Goal: Contribute content

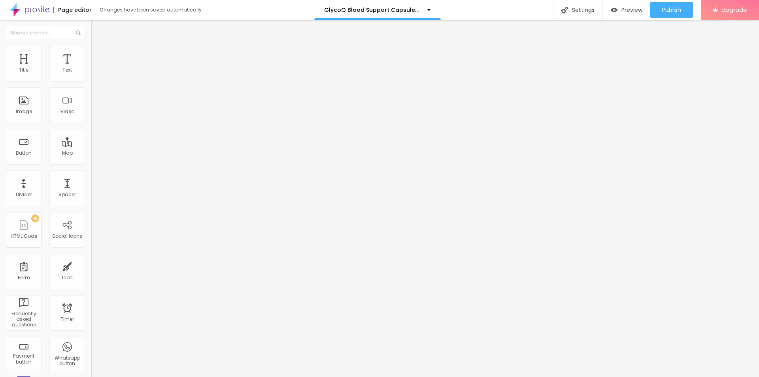
click at [91, 68] on span "Add image" at bounding box center [107, 64] width 32 height 7
click at [91, 80] on input "text" at bounding box center [138, 76] width 95 height 8
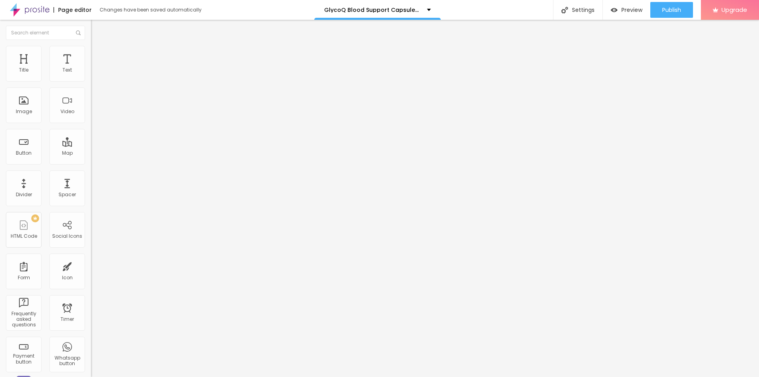
paste input "GlycoQ Blood Support Capsules [GEOGRAPHIC_DATA]"
type input "GlycoQ Blood Support Capsules [GEOGRAPHIC_DATA]"
click at [91, 162] on input "https://" at bounding box center [138, 158] width 95 height 8
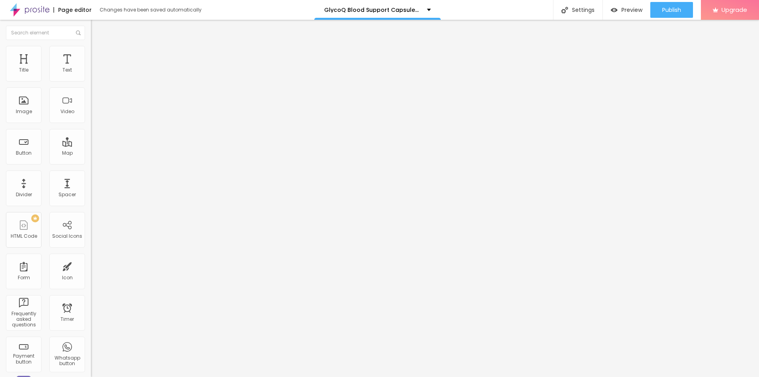
paste input "[DOMAIN_NAME][URL]"
type input "[URL][DOMAIN_NAME]"
click at [91, 46] on img at bounding box center [94, 49] width 7 height 7
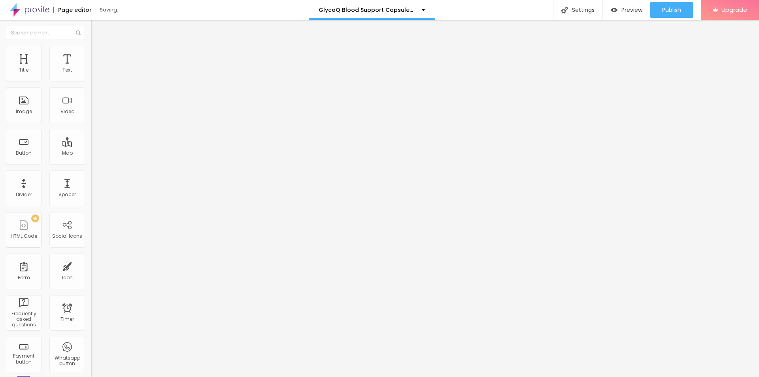
type input "95"
type input "90"
type input "85"
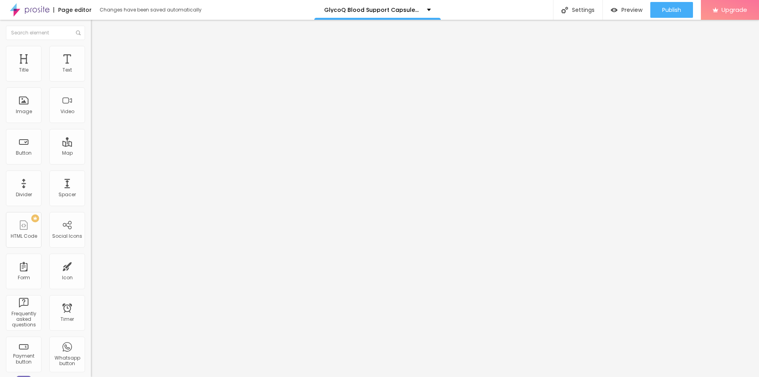
type input "85"
type input "80"
type input "75"
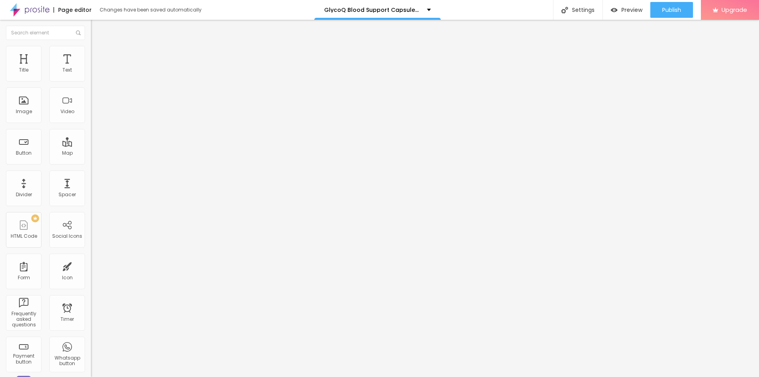
type input "70"
type input "65"
type input "60"
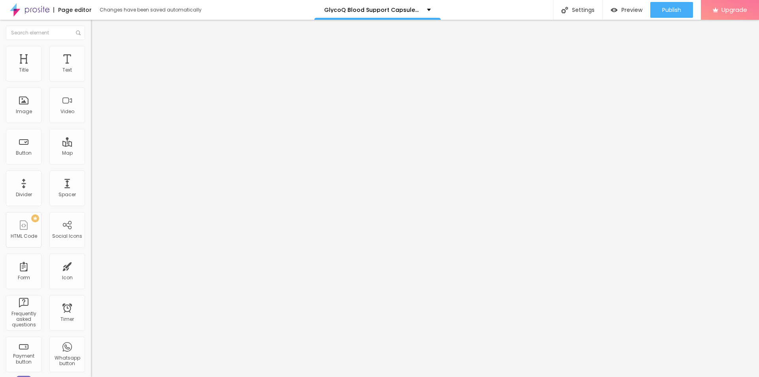
type input "60"
type input "55"
drag, startPoint x: 78, startPoint y: 84, endPoint x: 47, endPoint y: 84, distance: 30.5
type input "55"
click at [91, 81] on input "range" at bounding box center [116, 78] width 51 height 6
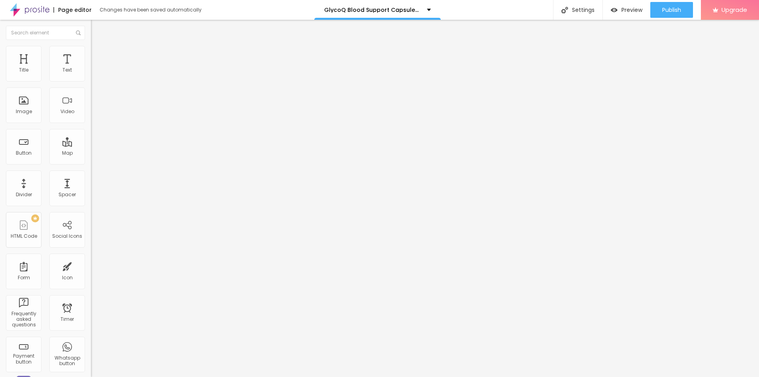
click at [94, 115] on icon "button" at bounding box center [96, 112] width 5 height 5
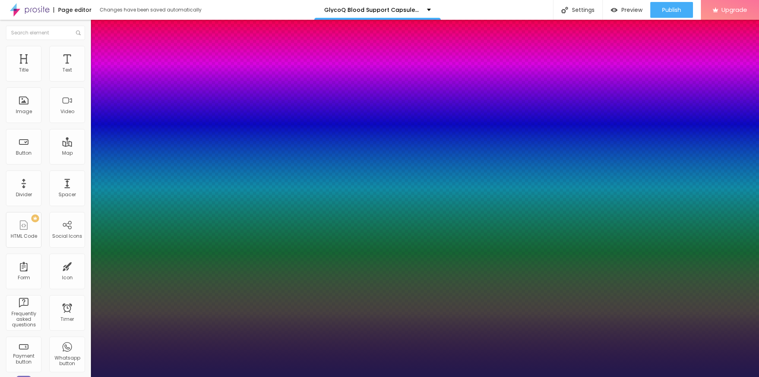
type input "1"
type input "17"
type input "1"
type input "20"
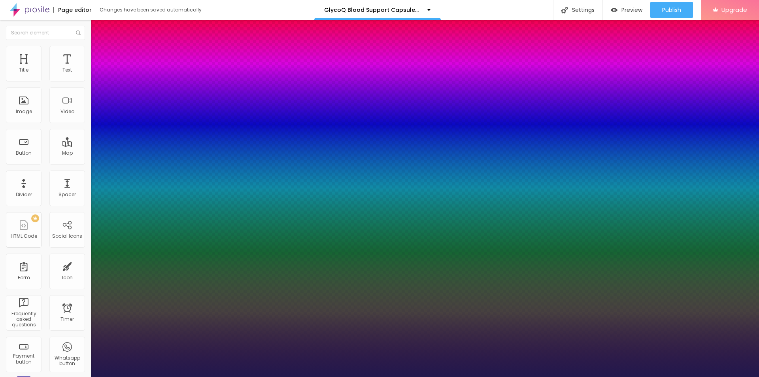
type input "20"
type input "1"
type input "21"
type input "1"
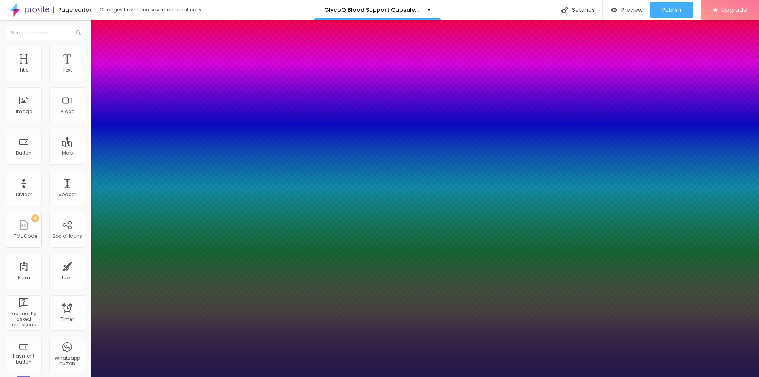
type input "22"
type input "1"
type input "23"
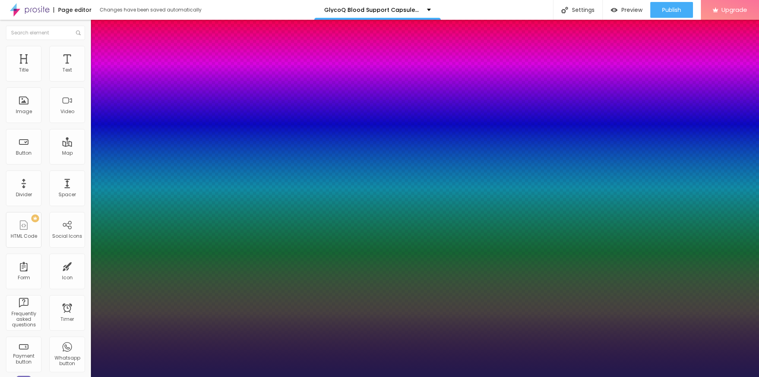
type input "1"
type input "24"
type input "1"
type input "25"
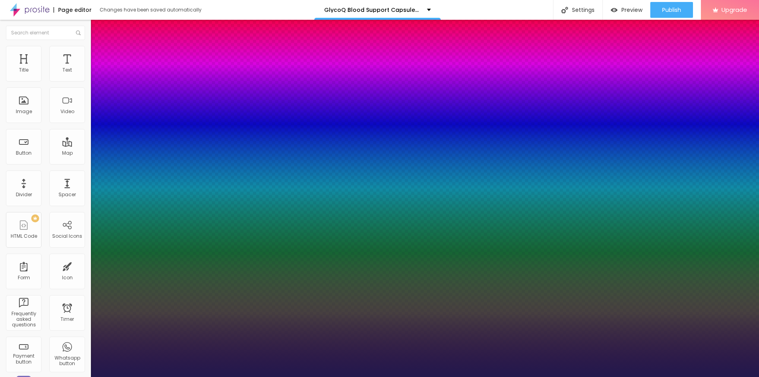
type input "25"
type input "1"
drag, startPoint x: 104, startPoint y: 222, endPoint x: 112, endPoint y: 224, distance: 8.1
type input "25"
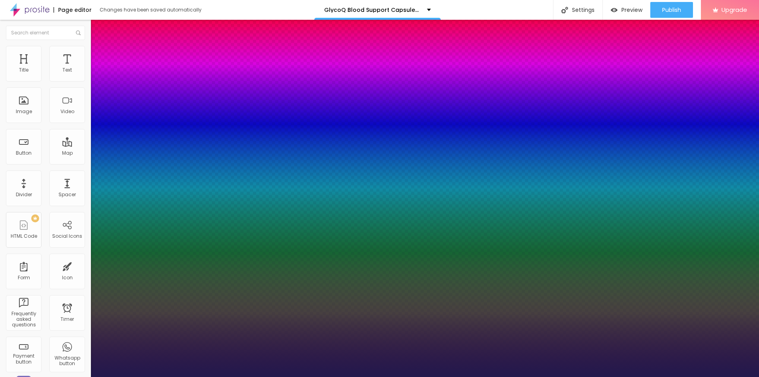
click at [313, 377] on div at bounding box center [379, 377] width 759 height 0
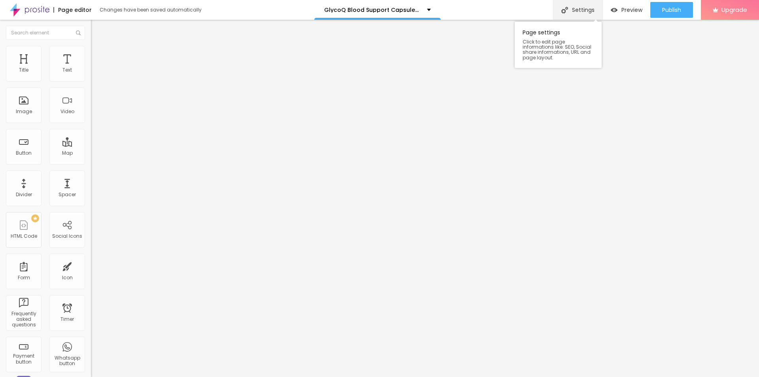
click at [579, 9] on div "Settings" at bounding box center [577, 10] width 49 height 20
paste input "Where to Buy GlycoQ Blood Support Capsules in [GEOGRAPHIC_DATA]?"
type input "Where to Buy GlycoQ Blood Support Capsules in [GEOGRAPHIC_DATA]?"
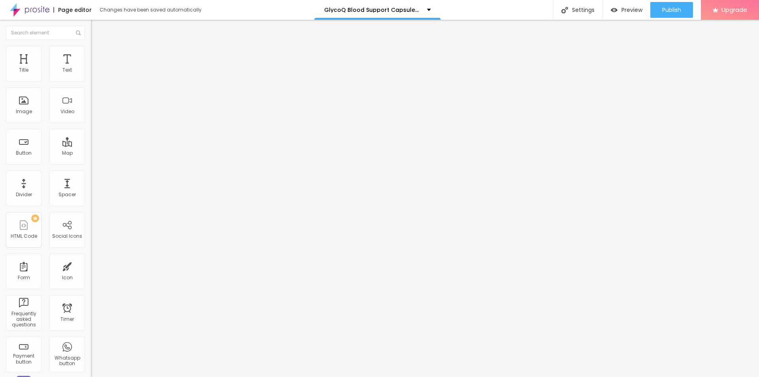
copy span "Page Description"
drag, startPoint x: 360, startPoint y: 201, endPoint x: 298, endPoint y: 201, distance: 62.5
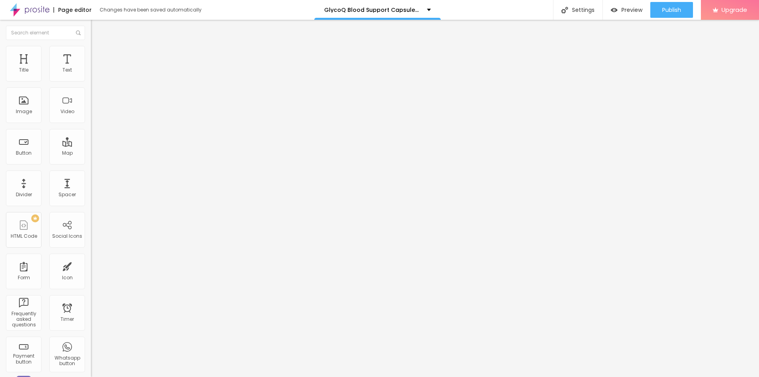
paste textarea "GlycoQ Blood Support Capsules are a natural formula designed to help regulate b…"
type textarea "GlycoQ Blood Support Capsules are a natural formula designed to help regulate b…"
paste textarea "GlycoQ Blood Support Capsules [GEOGRAPHIC_DATA]"
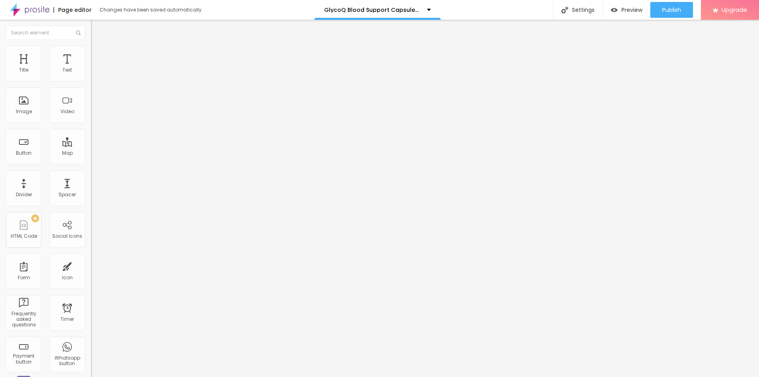
type textarea "GlycoQ Blood Support Capsules [GEOGRAPHIC_DATA]"
click at [637, 54] on link "View page" at bounding box center [648, 55] width 71 height 5
click at [681, 11] on button "Publish" at bounding box center [672, 10] width 43 height 16
